Goal: Task Accomplishment & Management: Complete application form

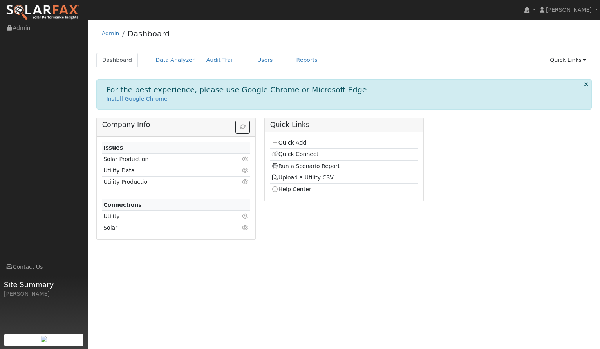
click at [292, 142] on link "Quick Add" at bounding box center [288, 142] width 35 height 6
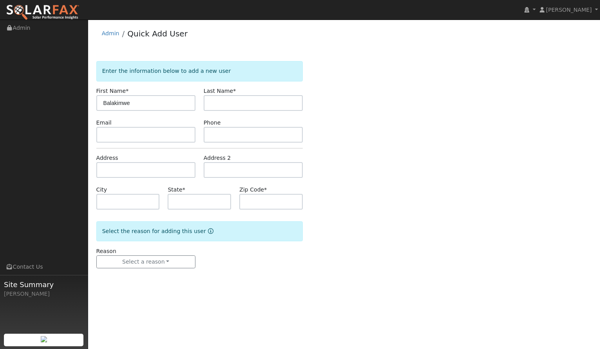
type input "Balakimwe"
type input "[PERSON_NAME]"
type input "[STREET_ADDRESS]"
type input "Suisun City"
type input "CA"
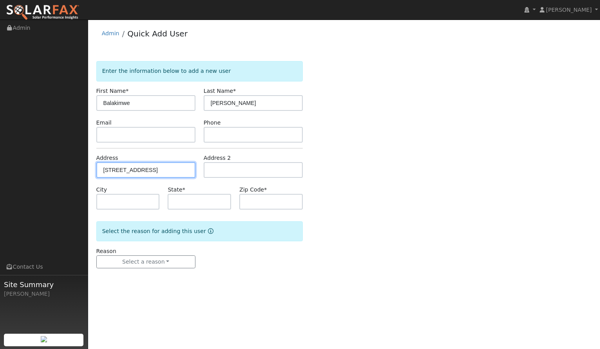
type input "94585"
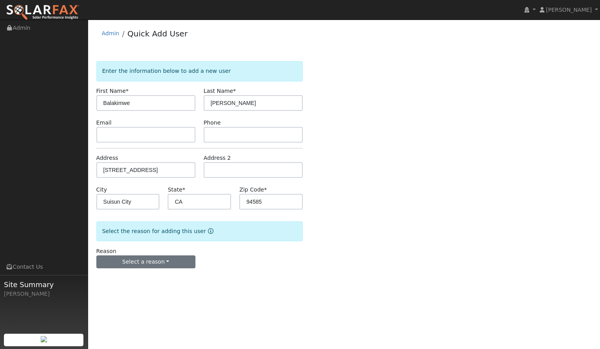
click at [162, 264] on button "Select a reason" at bounding box center [145, 261] width 99 height 13
click at [158, 290] on link "New customer adding solar" at bounding box center [140, 289] width 87 height 11
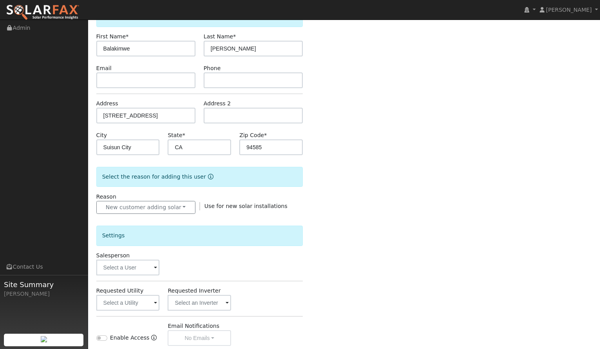
scroll to position [58, 0]
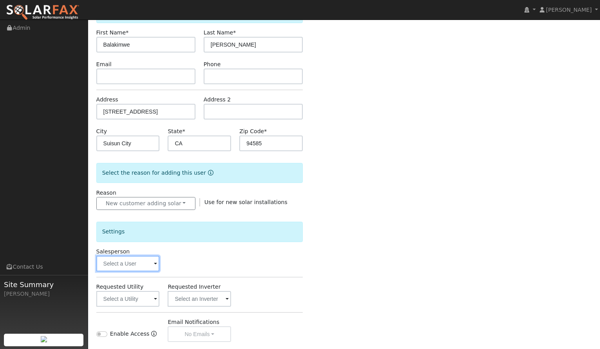
click at [141, 266] on input "text" at bounding box center [127, 264] width 63 height 16
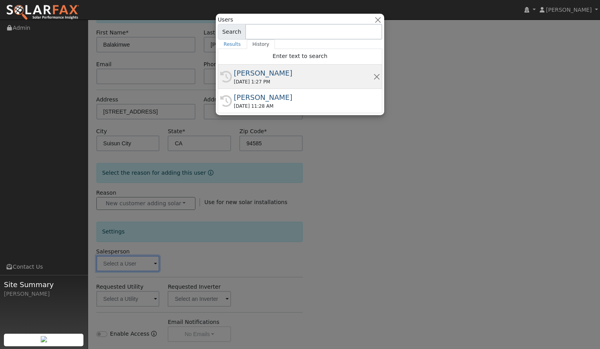
click at [292, 75] on div "[PERSON_NAME]" at bounding box center [303, 73] width 139 height 11
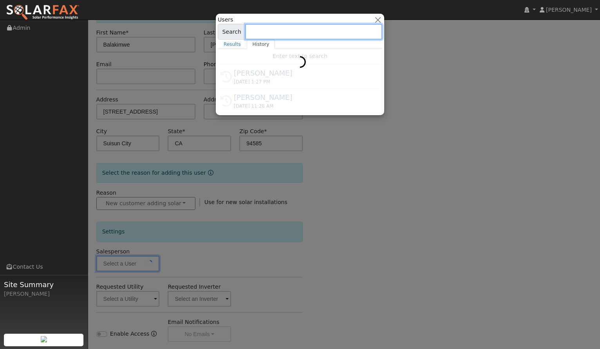
type input "[PERSON_NAME]"
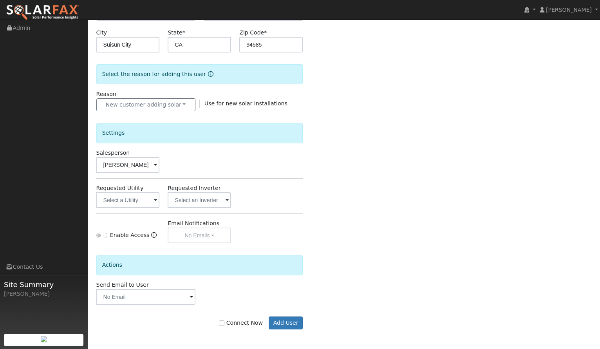
scroll to position [157, 0]
click at [150, 196] on input "text" at bounding box center [127, 200] width 63 height 16
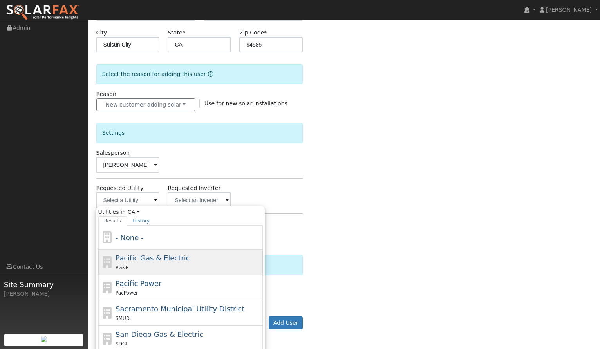
click at [150, 258] on span "Pacific Gas & Electric" at bounding box center [153, 258] width 74 height 8
type input "Pacific Gas & Electric"
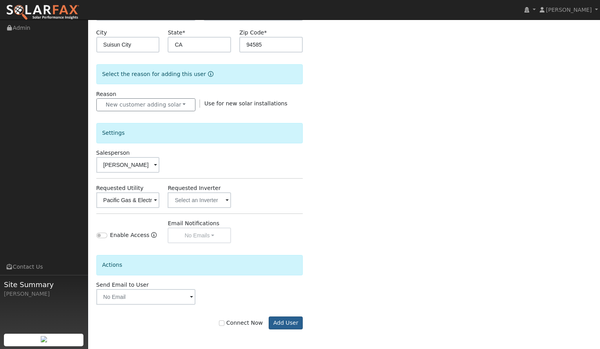
click at [300, 323] on button "Add User" at bounding box center [286, 323] width 34 height 13
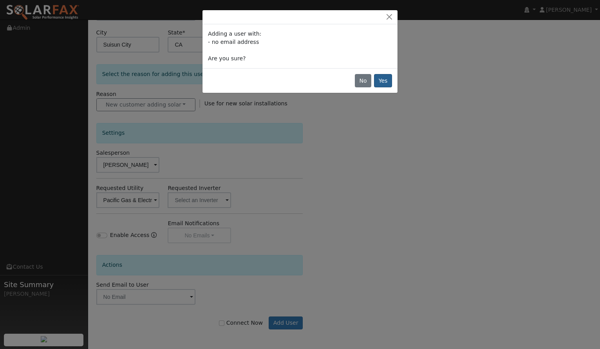
click at [385, 78] on button "Yes" at bounding box center [383, 80] width 18 height 13
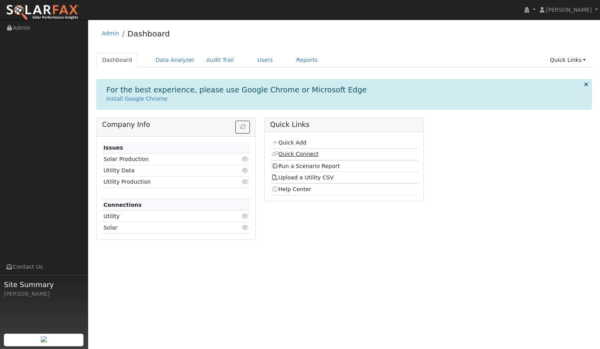
click at [293, 154] on link "Quick Connect" at bounding box center [294, 154] width 47 height 6
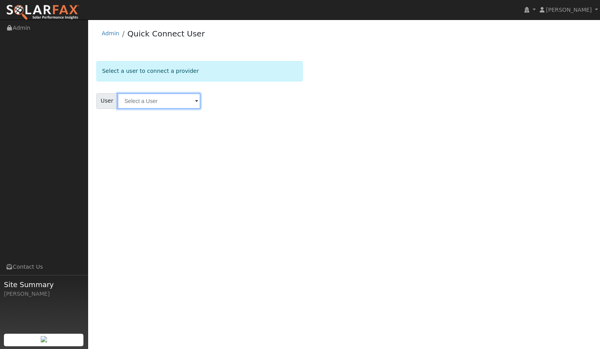
click at [170, 105] on input "text" at bounding box center [159, 101] width 83 height 16
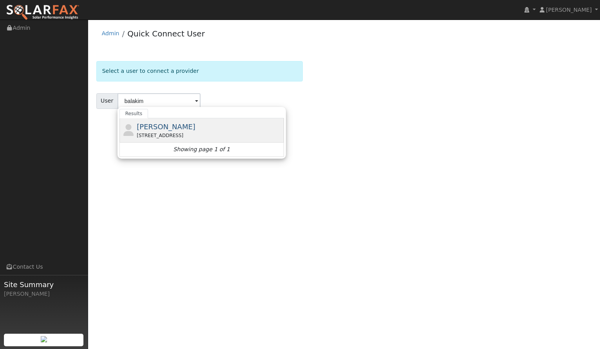
click at [163, 126] on span "[PERSON_NAME]" at bounding box center [166, 127] width 59 height 8
type input "[PERSON_NAME]"
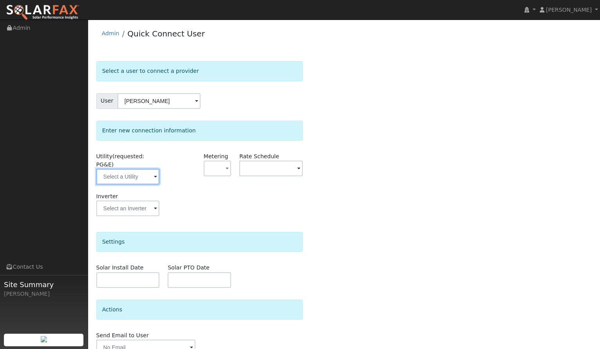
click at [137, 178] on input "text" at bounding box center [127, 177] width 63 height 16
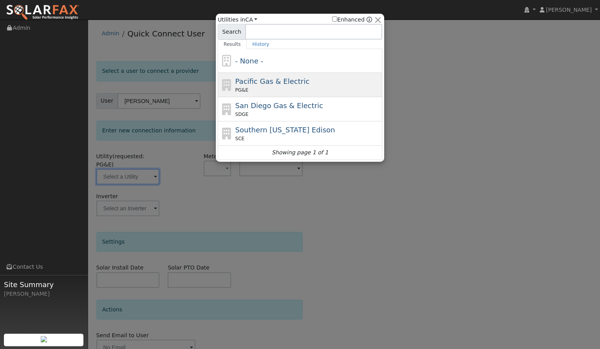
click at [253, 75] on div "Pacific Gas & Electric PG&E" at bounding box center [300, 85] width 165 height 24
type input "PG&E"
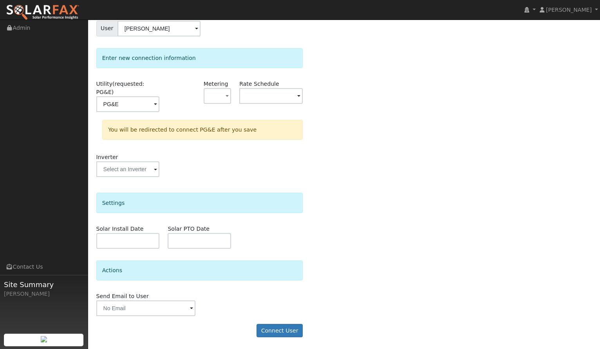
scroll to position [72, 0]
click at [135, 310] on input "text" at bounding box center [145, 309] width 99 height 16
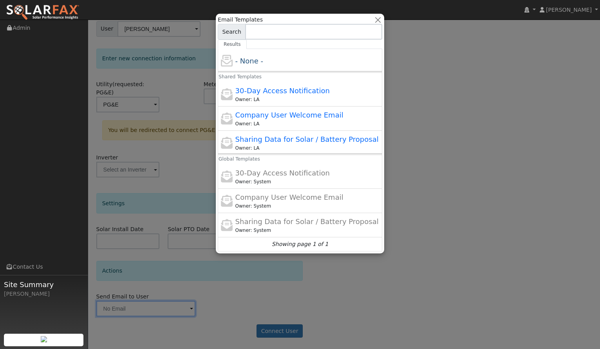
click at [407, 80] on div at bounding box center [300, 174] width 600 height 349
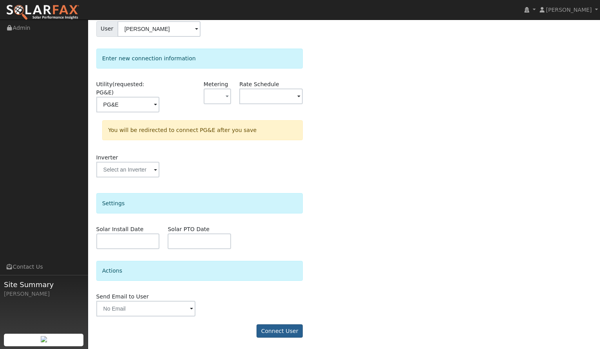
click at [277, 324] on button "Connect User" at bounding box center [280, 330] width 46 height 13
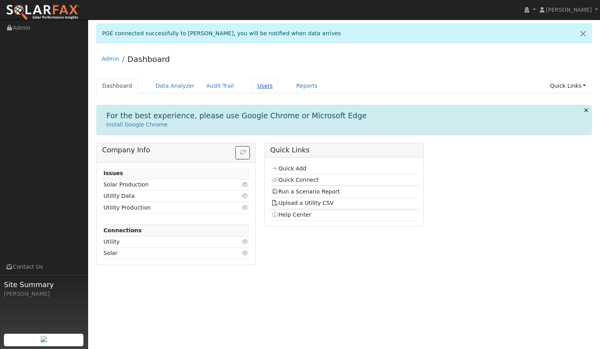
click at [258, 88] on link "Users" at bounding box center [265, 86] width 27 height 14
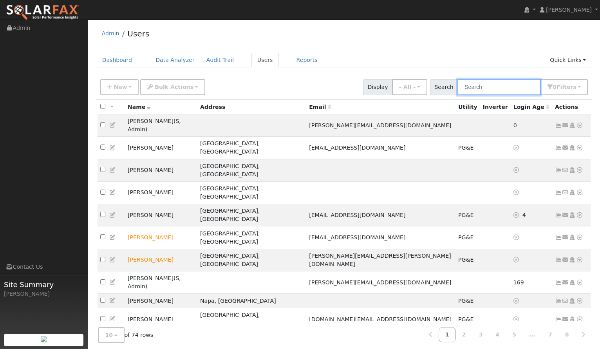
click at [494, 89] on input "text" at bounding box center [499, 87] width 83 height 16
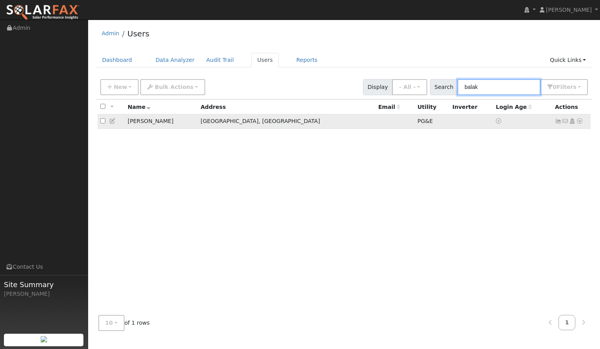
type input "balak"
click at [560, 122] on icon at bounding box center [558, 120] width 7 height 5
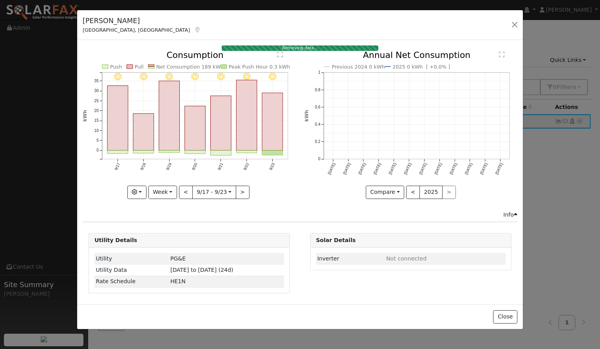
click at [176, 199] on div "9/23 - Clear 9/22 - Clear 9/21 - Clear 9/20 - Clear 9/19 - Clear 9/18 - Clear 9…" at bounding box center [189, 130] width 221 height 159
click at [167, 197] on button "Week" at bounding box center [162, 192] width 29 height 13
click at [167, 243] on link "Year" at bounding box center [176, 241] width 54 height 11
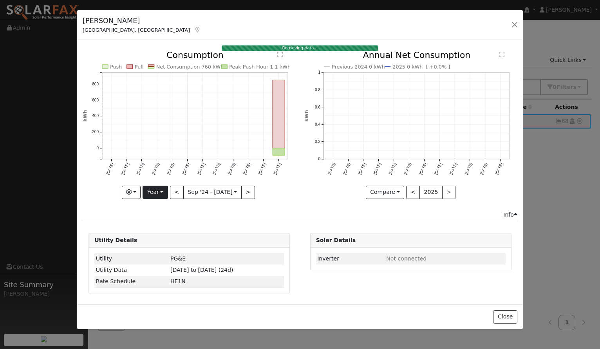
click at [154, 195] on button "Year" at bounding box center [155, 192] width 25 height 13
click at [164, 229] on link "Month" at bounding box center [170, 230] width 54 height 11
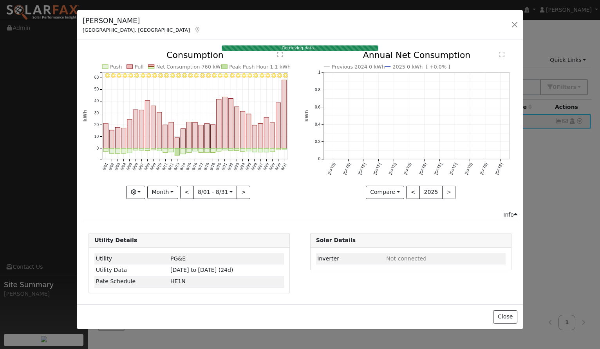
click at [160, 191] on button "Month" at bounding box center [162, 192] width 31 height 13
click at [163, 241] on link "Year" at bounding box center [175, 241] width 54 height 11
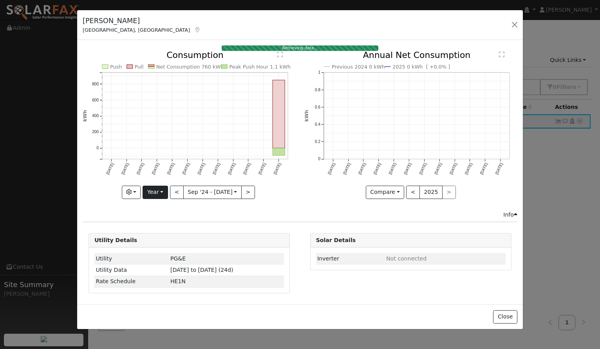
click at [160, 192] on button "Year" at bounding box center [155, 192] width 25 height 13
click at [157, 226] on link "Month" at bounding box center [170, 230] width 54 height 11
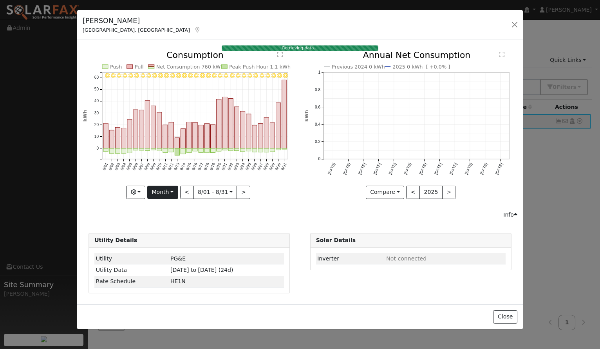
click at [158, 192] on button "Month" at bounding box center [162, 192] width 31 height 13
click at [160, 246] on link "Year" at bounding box center [175, 241] width 54 height 11
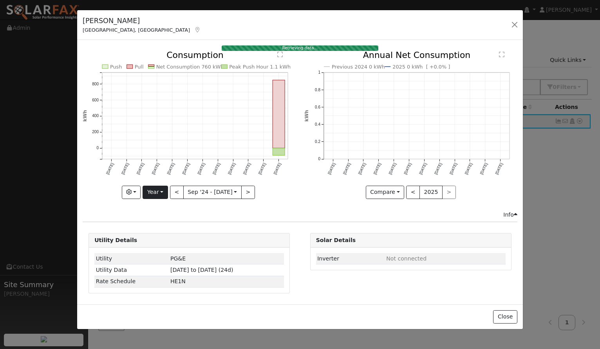
click at [158, 198] on button "Year" at bounding box center [155, 192] width 25 height 13
click at [157, 208] on link "Day" at bounding box center [170, 208] width 54 height 11
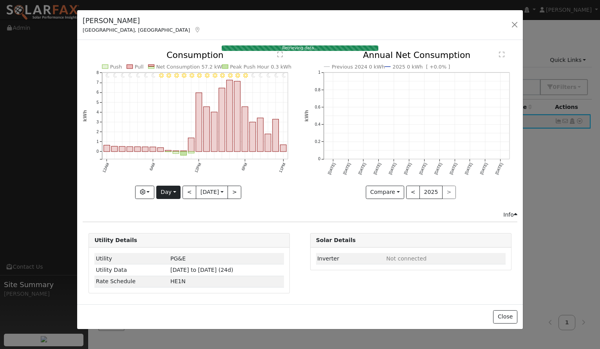
click at [162, 195] on button "Day" at bounding box center [168, 192] width 24 height 13
click at [165, 221] on link "Week" at bounding box center [184, 219] width 54 height 11
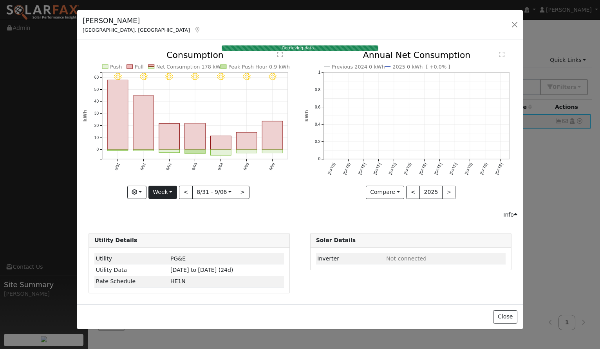
click at [168, 194] on button "Week" at bounding box center [162, 192] width 29 height 13
click at [167, 234] on link "Month" at bounding box center [176, 230] width 54 height 11
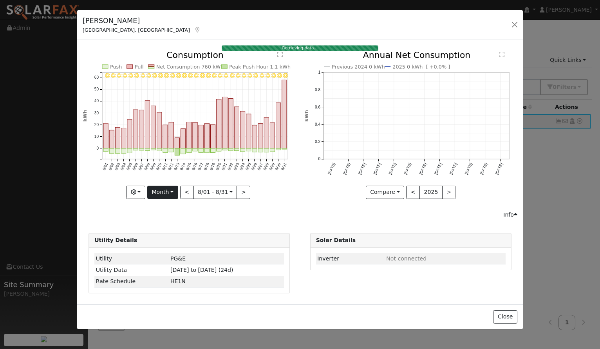
click at [166, 187] on button "Month" at bounding box center [162, 192] width 31 height 13
click at [168, 239] on link "Year" at bounding box center [175, 241] width 54 height 11
type input "[DATE]"
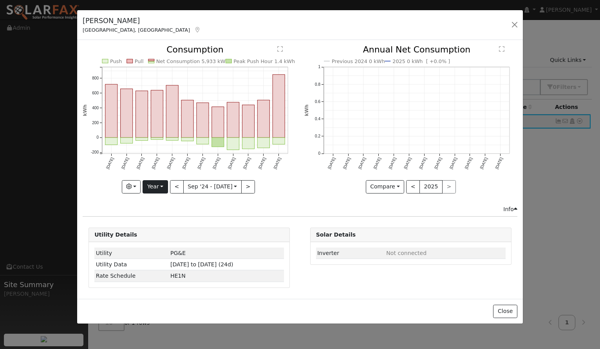
click at [161, 188] on button "Year" at bounding box center [155, 186] width 25 height 13
click at [165, 235] on link "Year" at bounding box center [170, 235] width 54 height 11
